Goal: Information Seeking & Learning: Learn about a topic

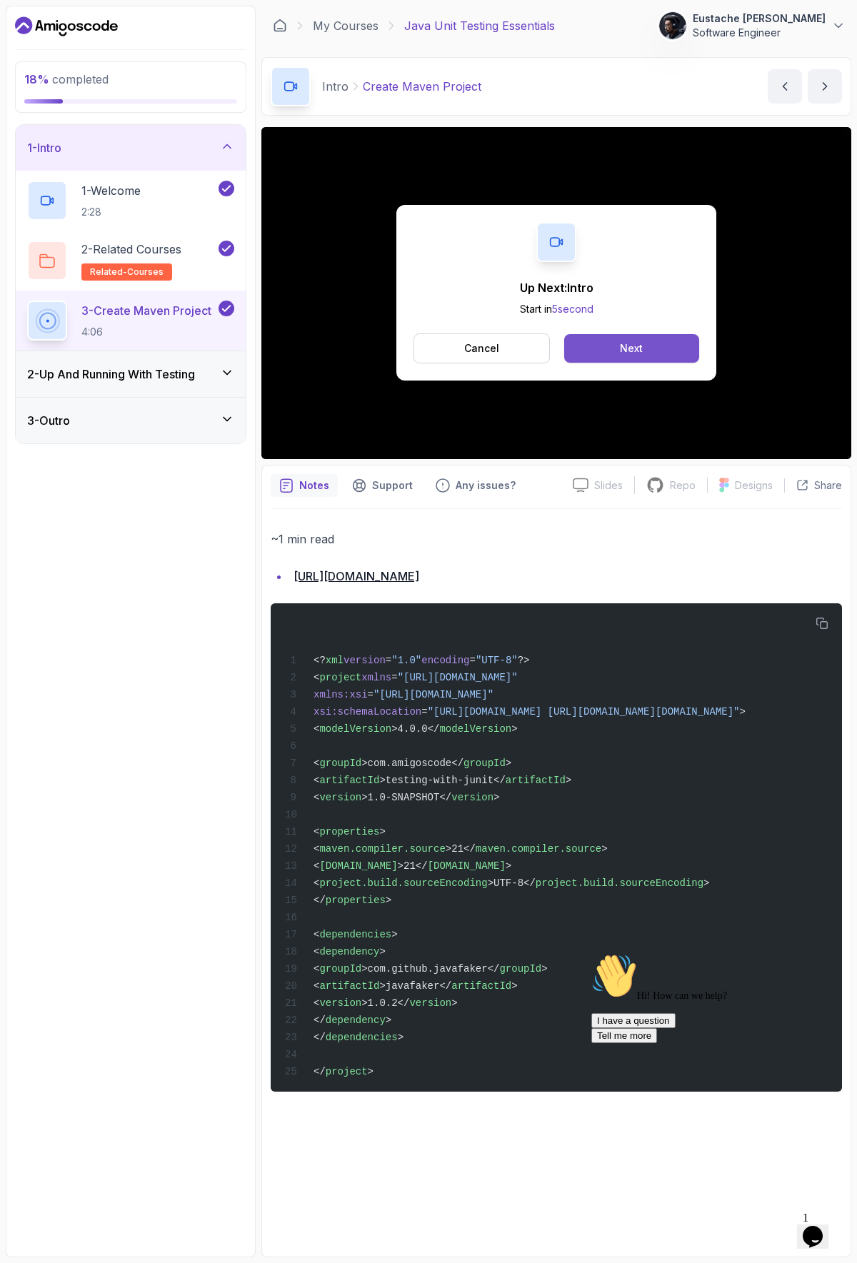
click at [620, 350] on div "Next" at bounding box center [631, 348] width 23 height 14
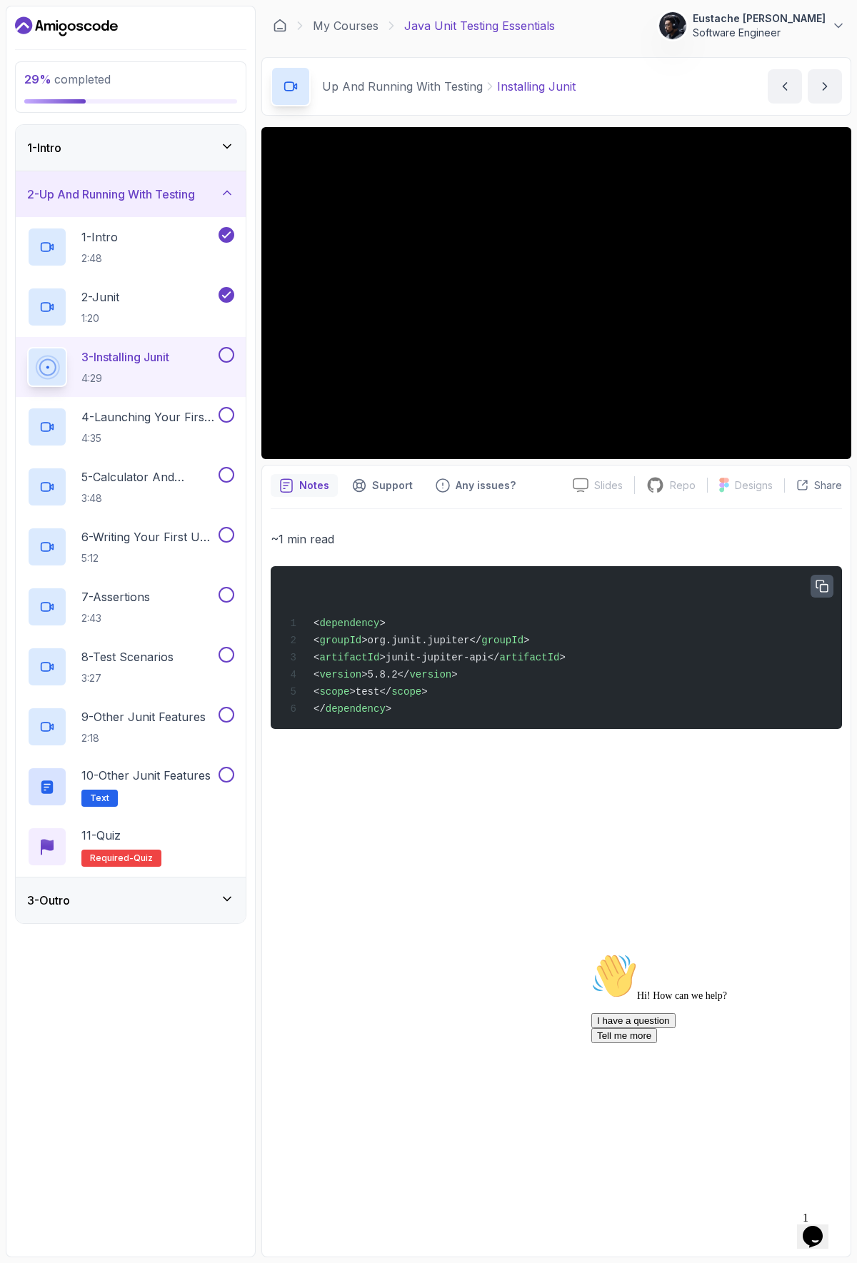
click at [822, 587] on icon "button" at bounding box center [821, 586] width 13 height 13
click at [626, 759] on div "~1 min read < dependency > < groupId >org.junit.jupiter</ groupId > < artifactI…" at bounding box center [556, 878] width 571 height 739
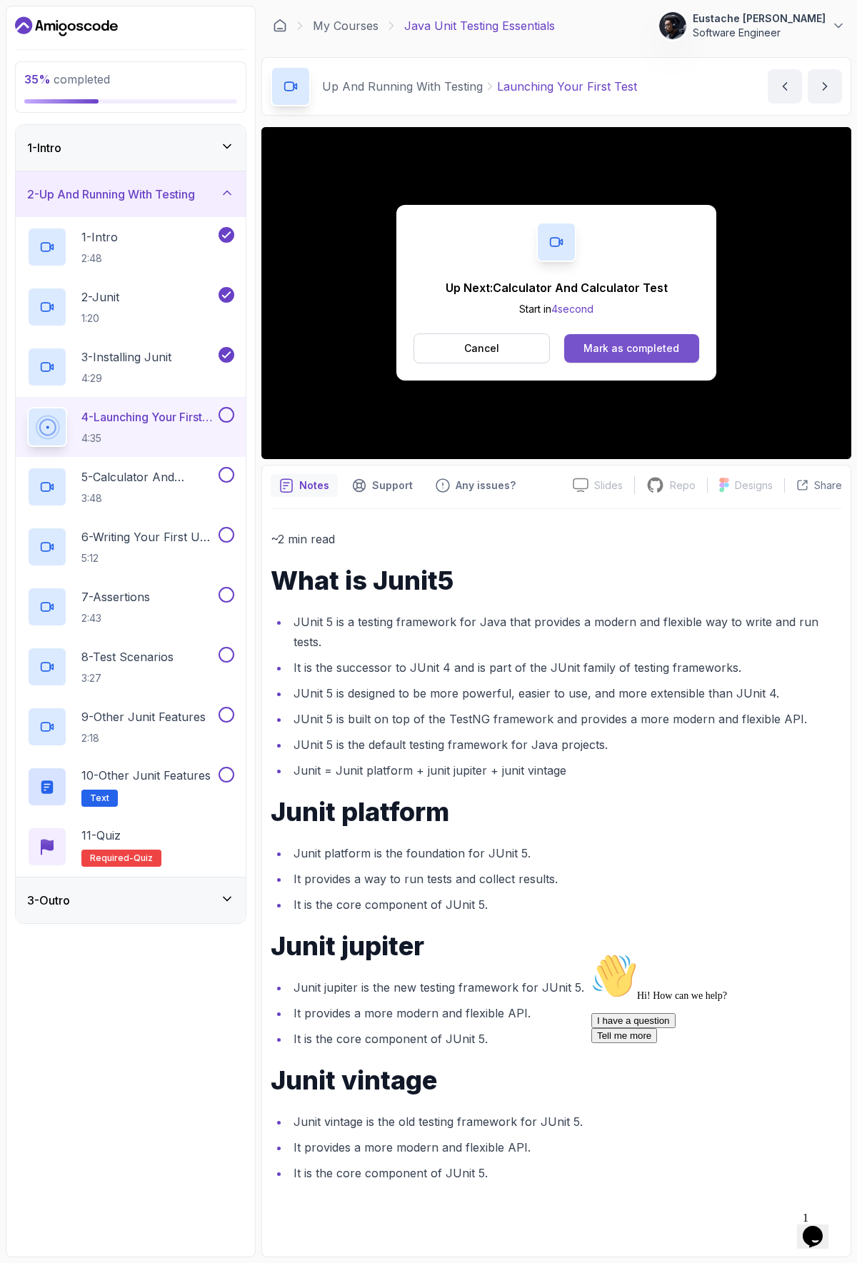
click at [622, 351] on div "Mark as completed" at bounding box center [631, 348] width 96 height 14
